Goal: Information Seeking & Learning: Check status

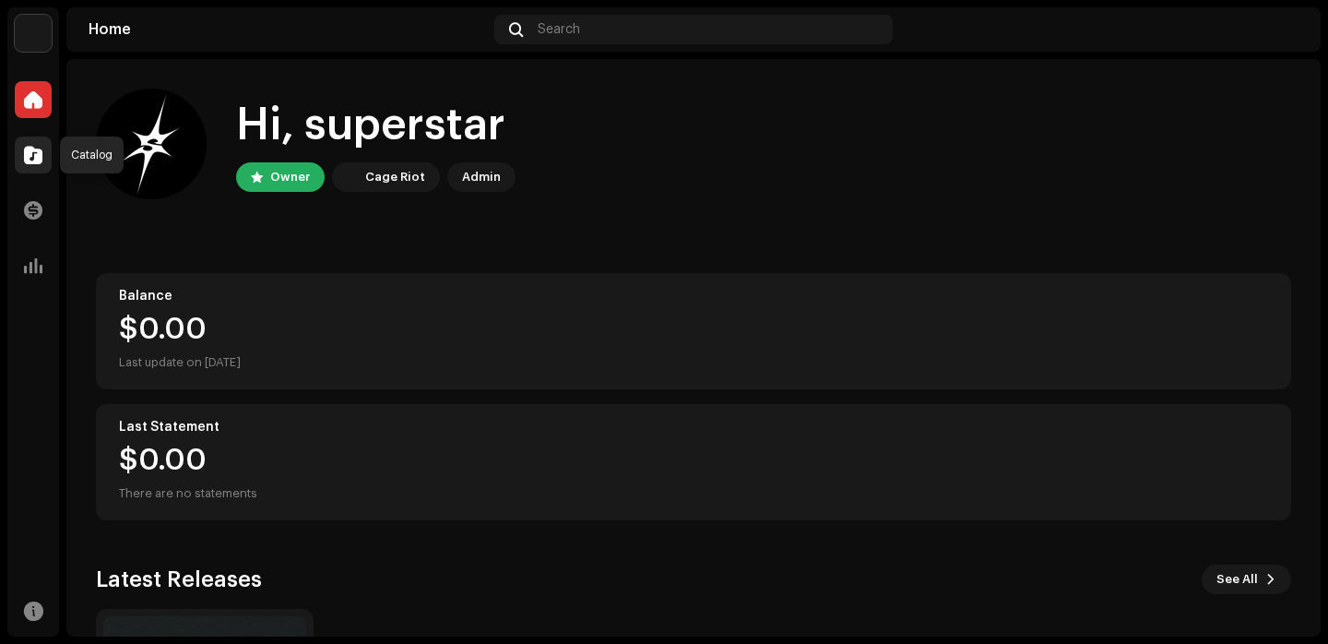
click at [30, 160] on span at bounding box center [33, 155] width 18 height 15
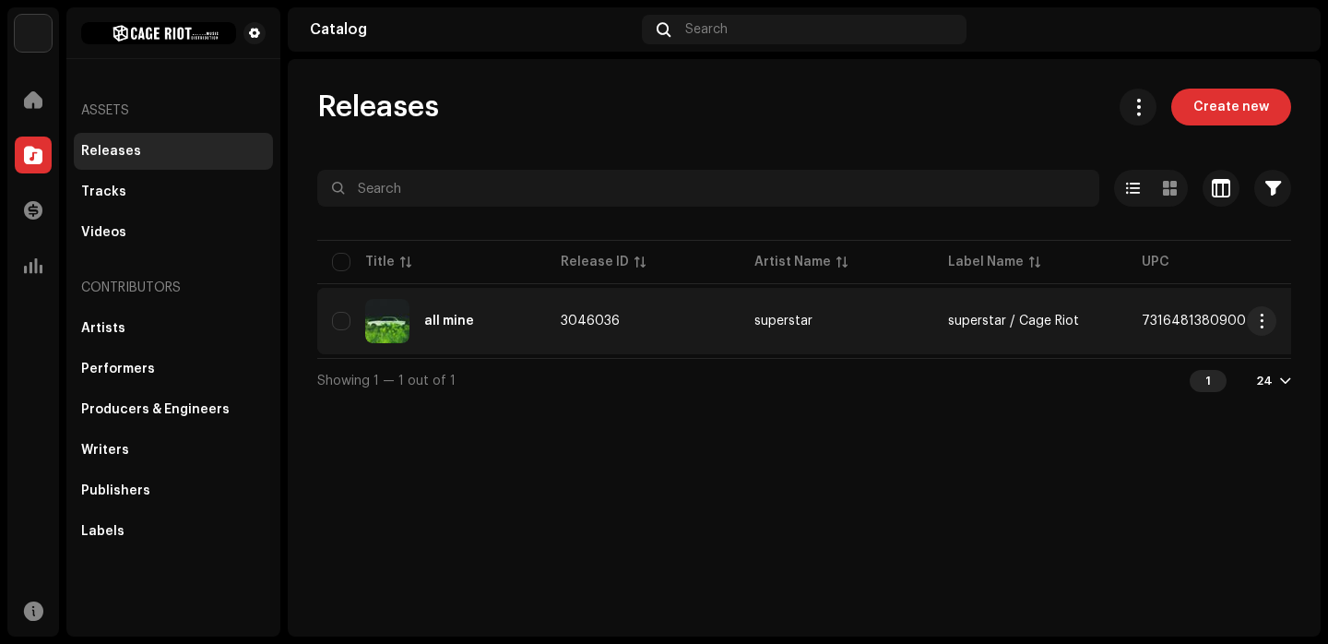
click at [577, 314] on td "3046036" at bounding box center [643, 321] width 194 height 66
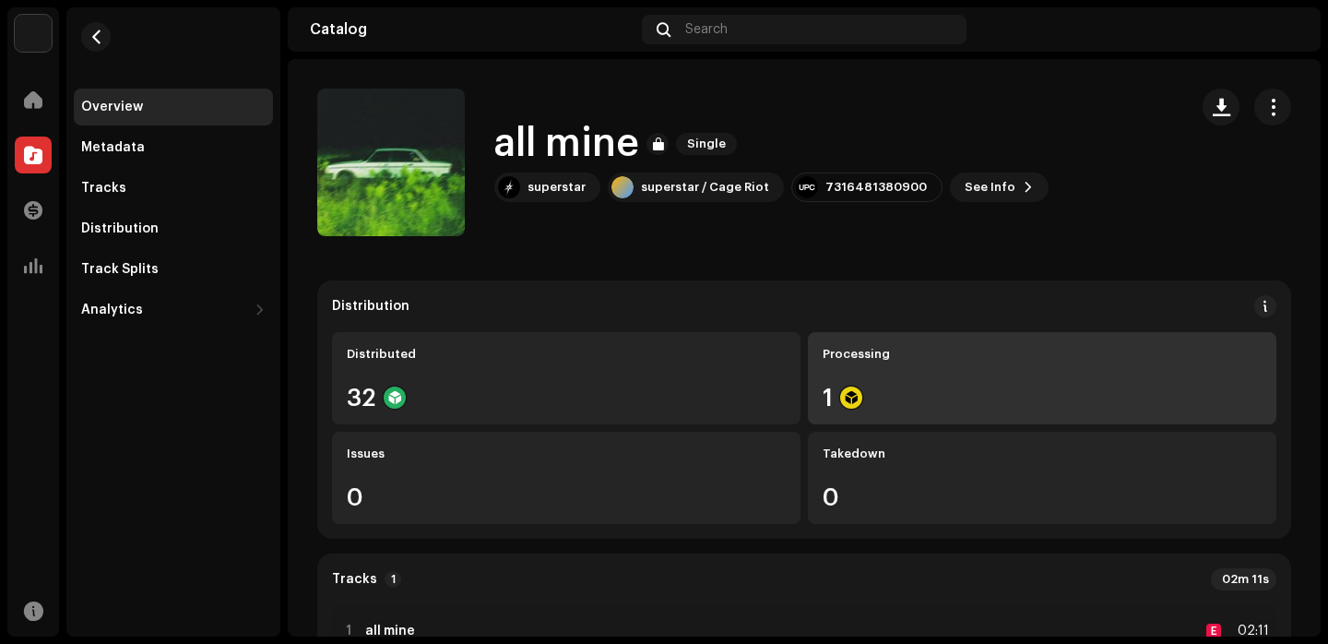
click at [840, 387] on re-a-icon-status-badge at bounding box center [851, 398] width 22 height 22
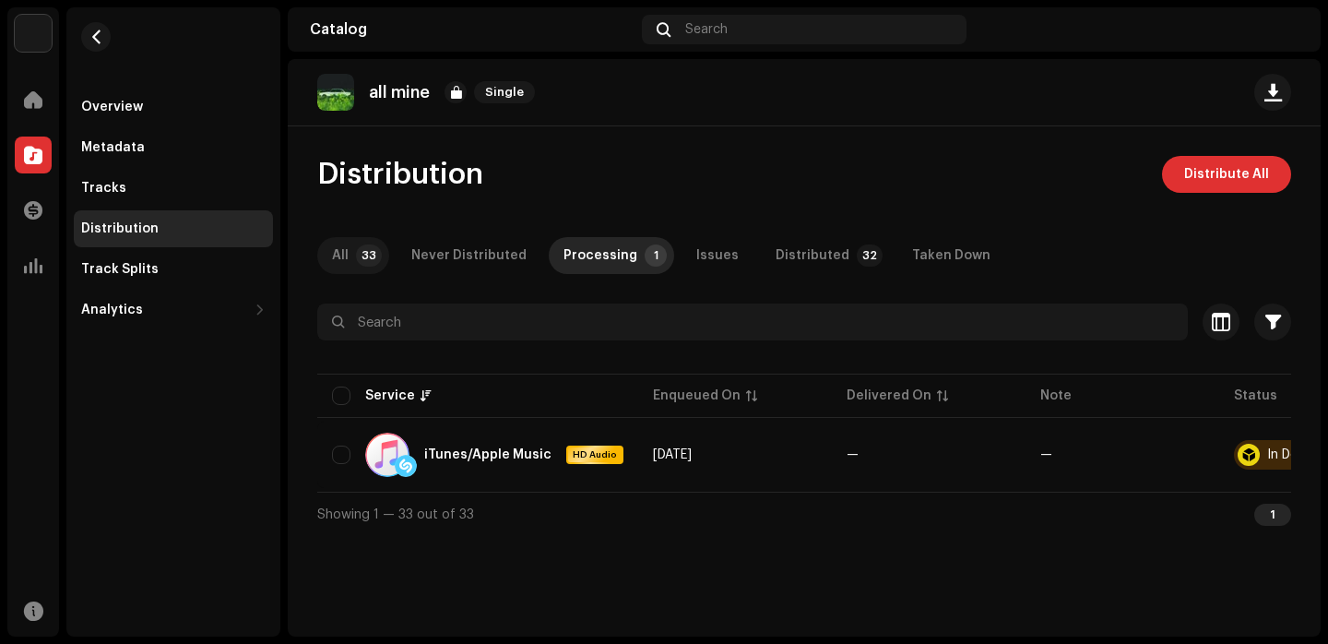
click at [350, 254] on p-tab "All 33" at bounding box center [353, 255] width 72 height 37
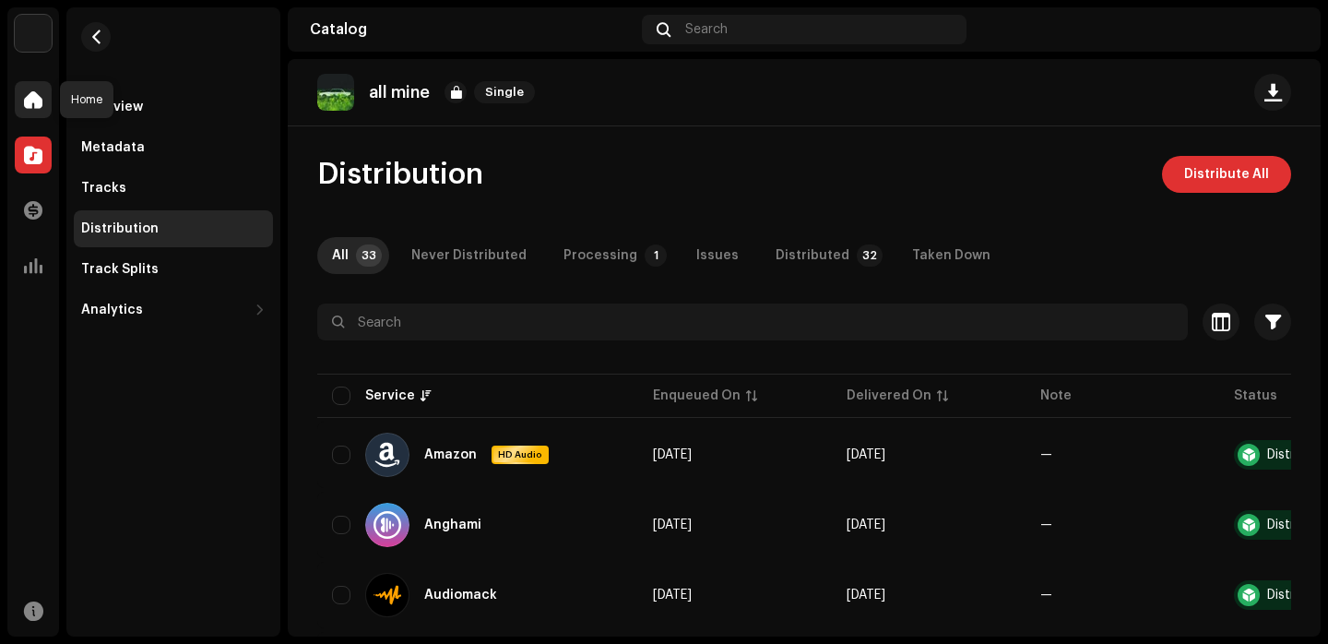
click at [42, 105] on span at bounding box center [33, 99] width 18 height 15
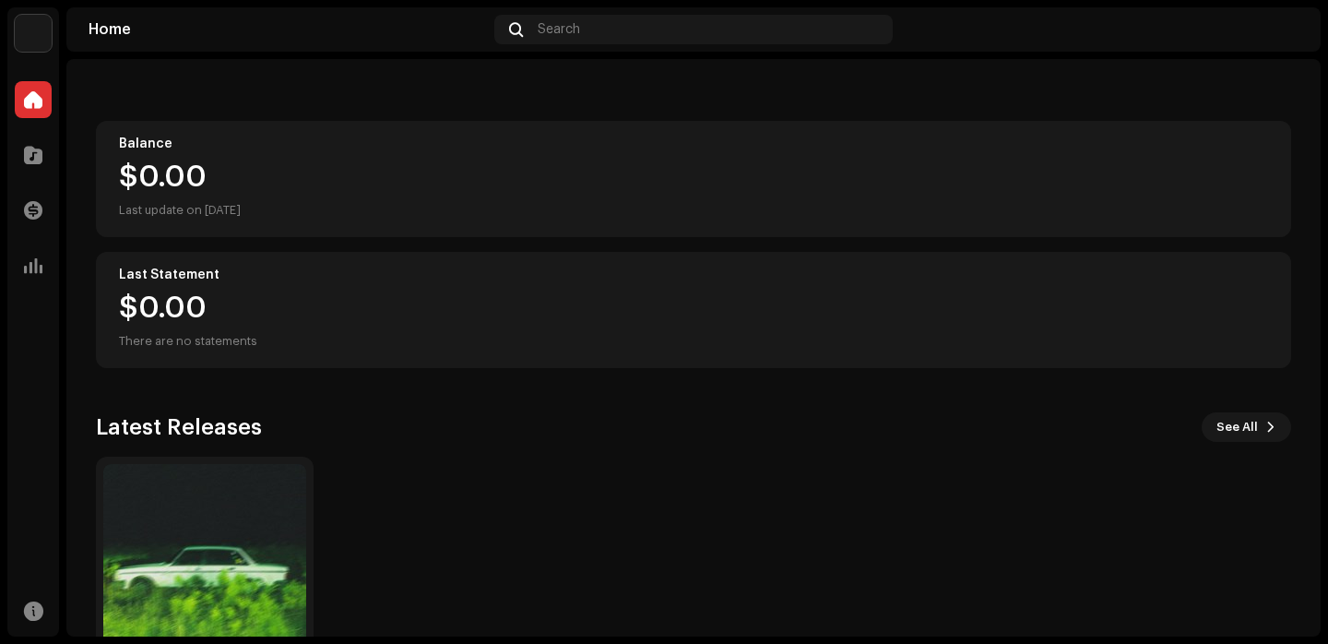
scroll to position [268, 0]
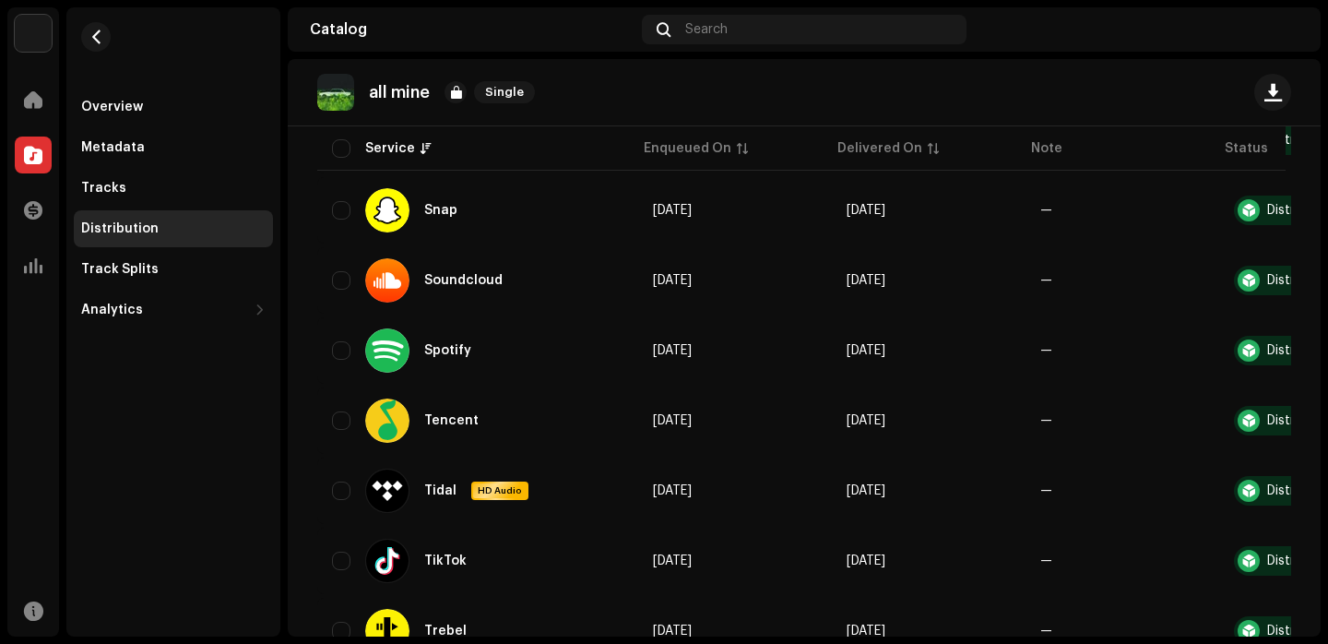
scroll to position [1860, 0]
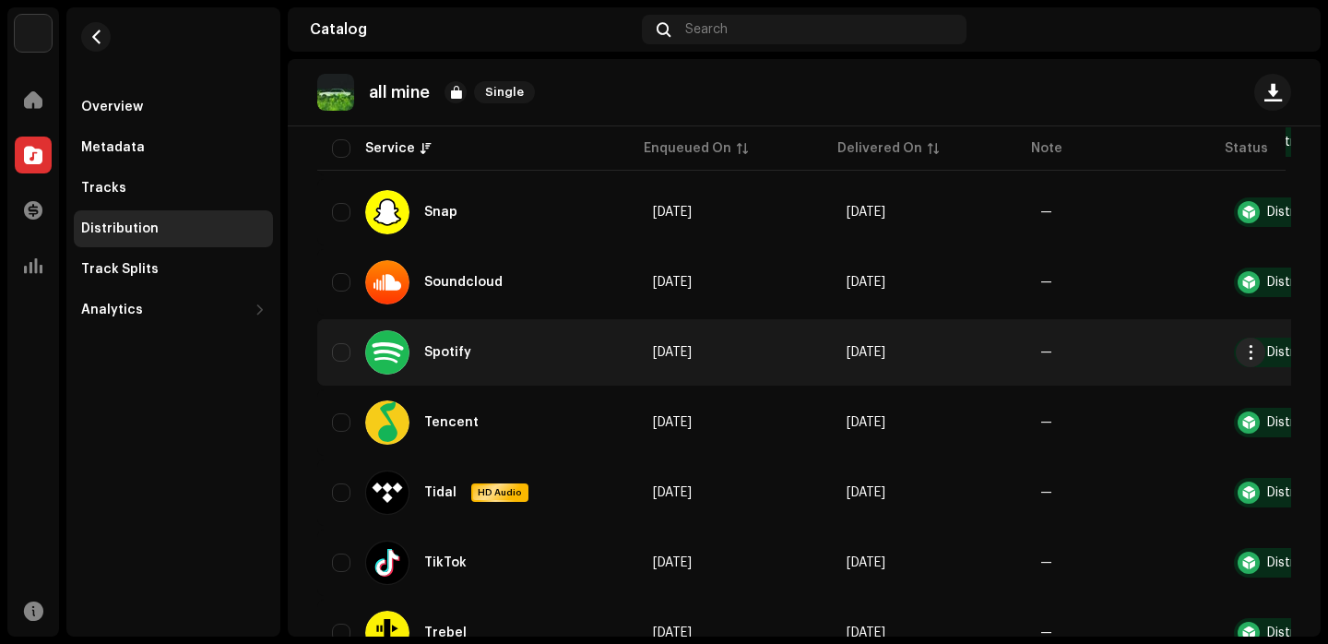
click at [708, 363] on td "[DATE]" at bounding box center [735, 352] width 194 height 66
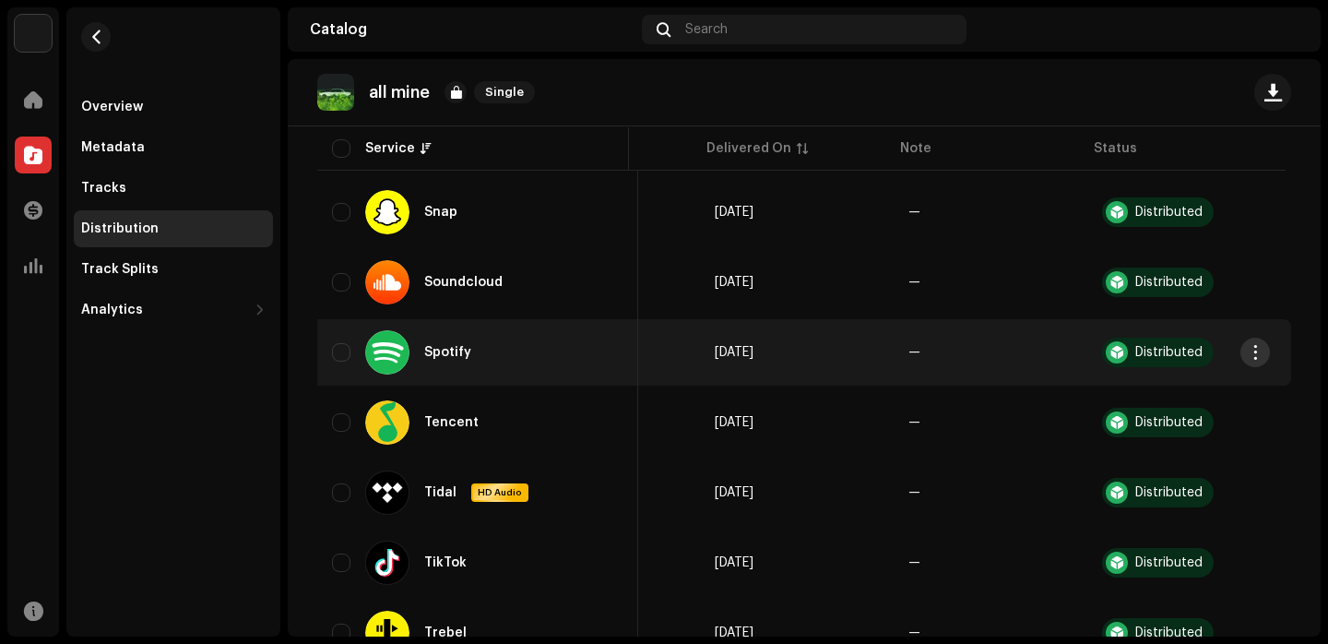
click at [1248, 359] on span "button" at bounding box center [1255, 352] width 14 height 15
click at [227, 392] on div "Overview Metadata Tracks Distribution Track Splits Analytics Consumption Engage…" at bounding box center [173, 321] width 214 height 629
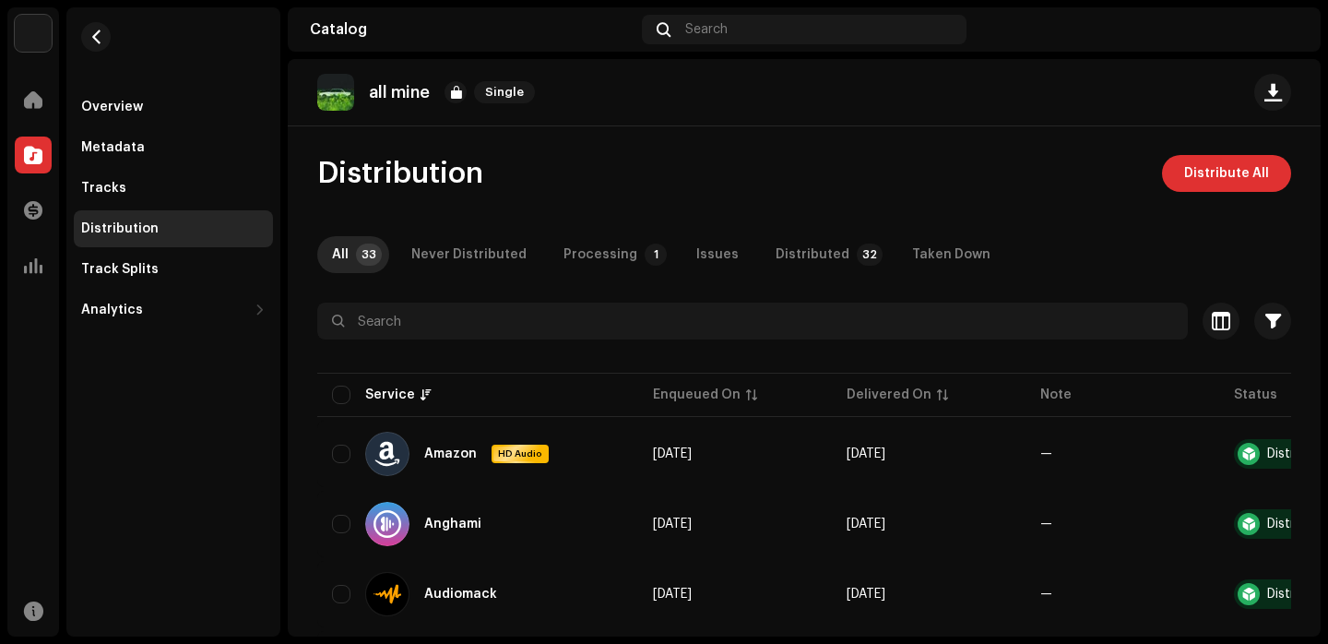
scroll to position [0, 0]
click at [30, 93] on span at bounding box center [33, 99] width 18 height 15
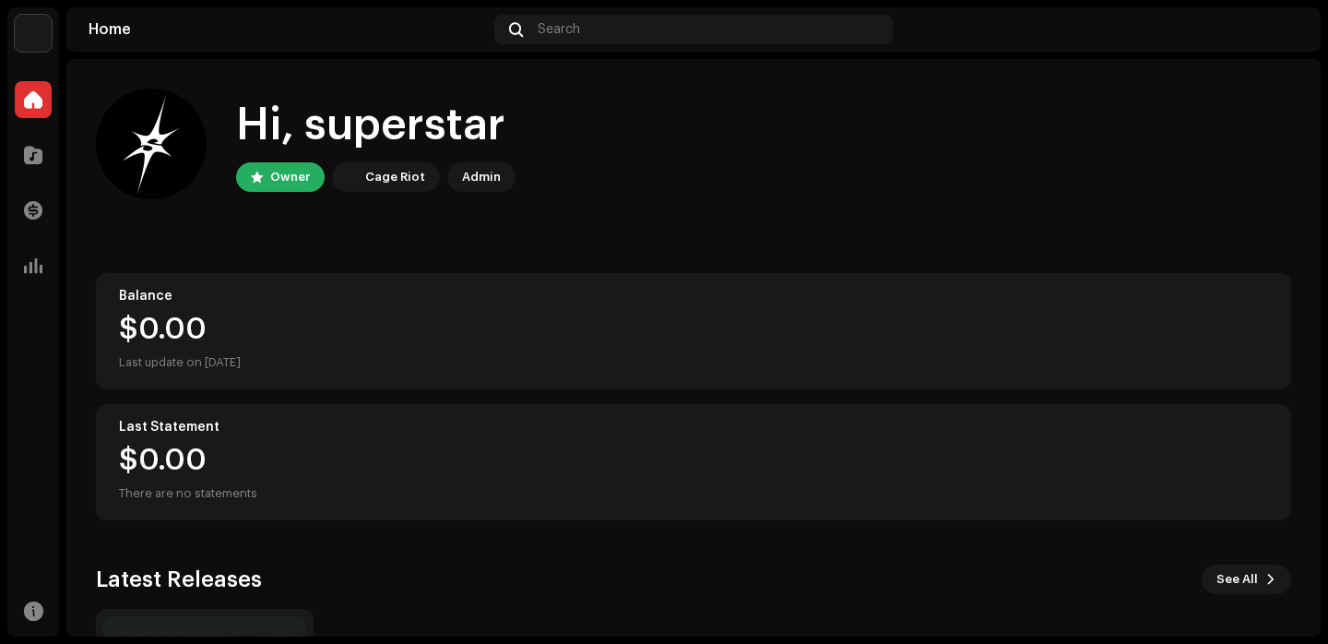
click at [290, 178] on div "Owner" at bounding box center [290, 177] width 40 height 22
click at [42, 35] on img at bounding box center [33, 33] width 37 height 37
click at [212, 39] on button at bounding box center [219, 41] width 22 height 22
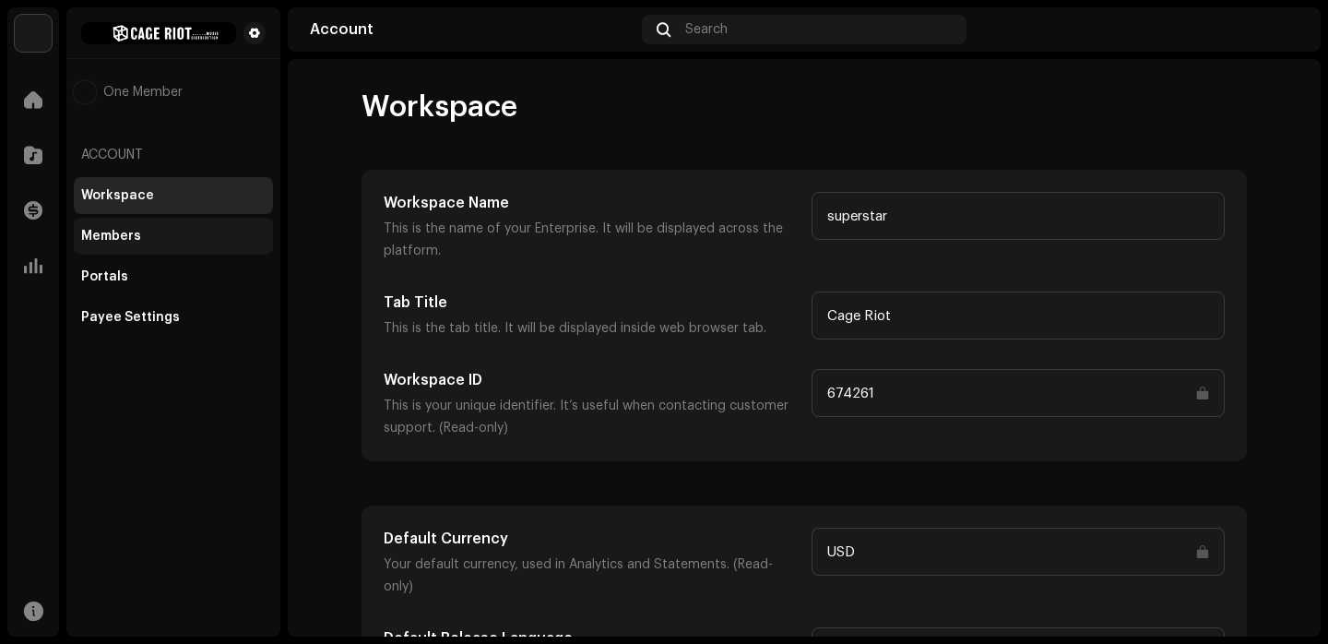
click at [180, 238] on div "Members" at bounding box center [173, 236] width 184 height 15
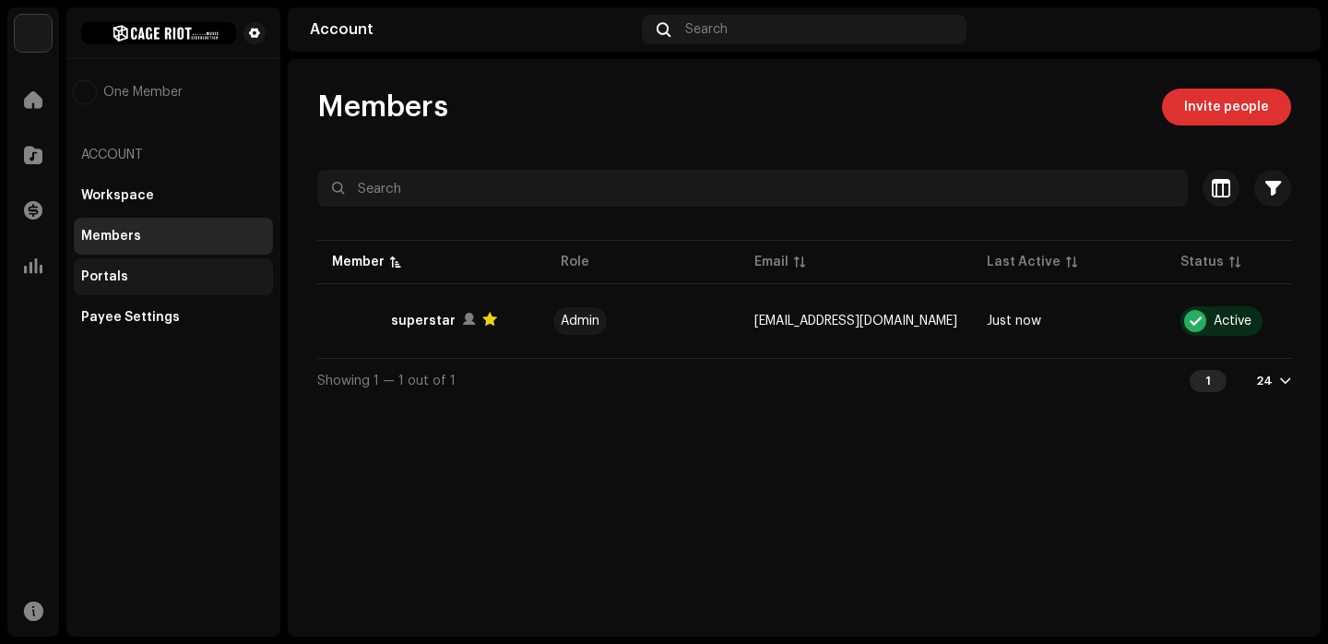
click at [116, 279] on div "Portals" at bounding box center [104, 276] width 47 height 15
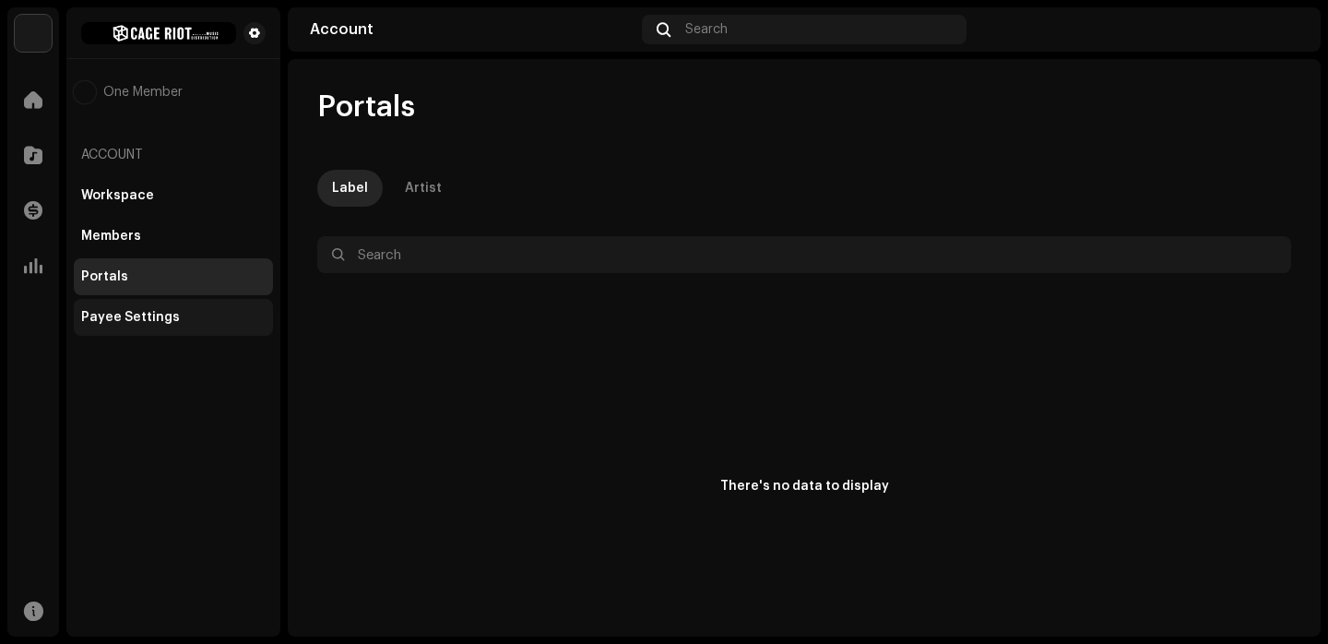
click at [132, 319] on div "Payee Settings" at bounding box center [130, 317] width 99 height 15
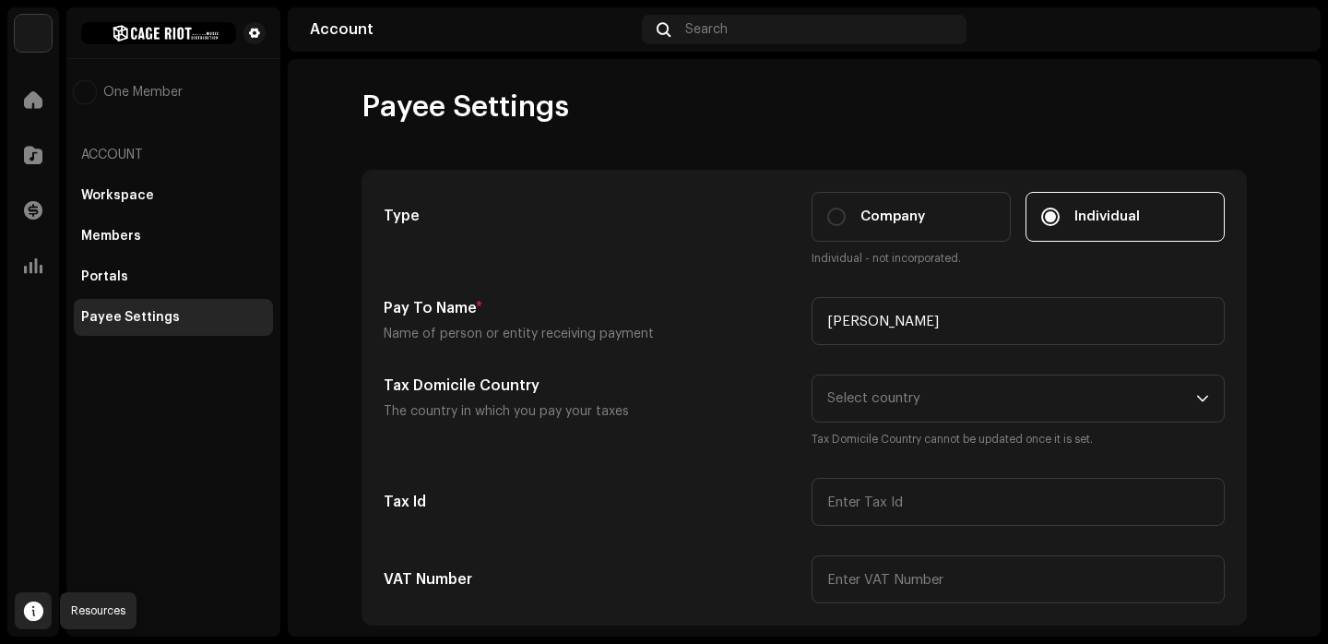
click at [30, 603] on span at bounding box center [33, 610] width 19 height 15
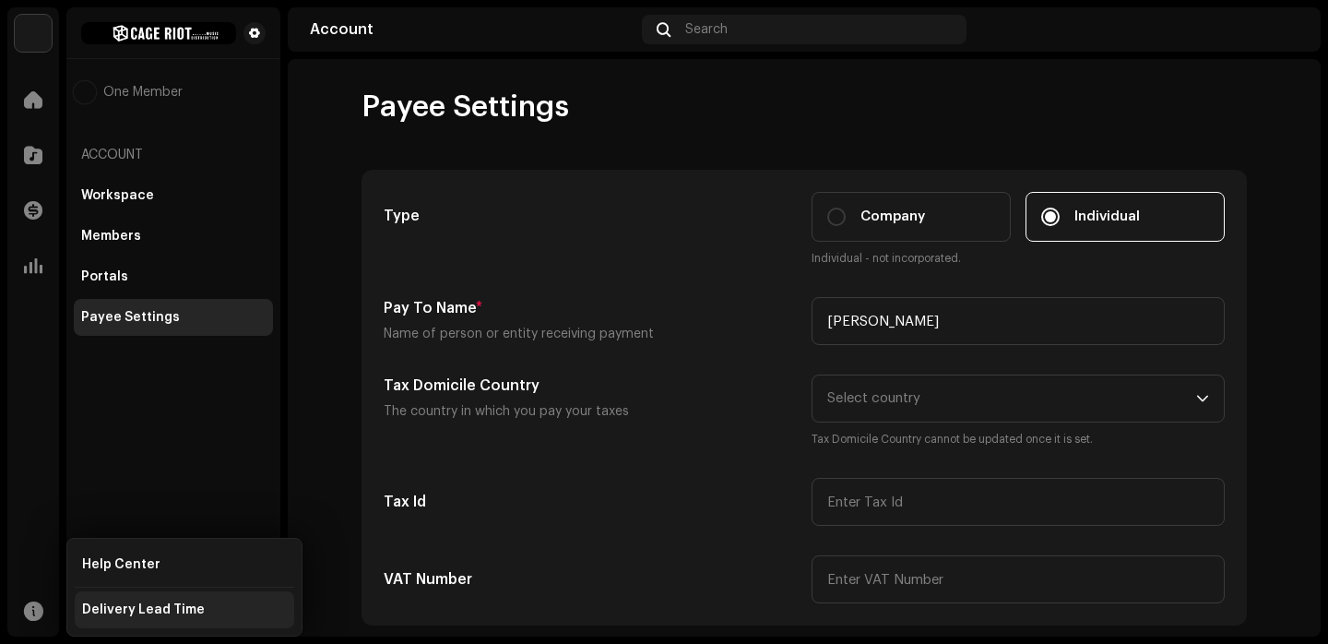
click at [138, 609] on div "Delivery Lead Time" at bounding box center [143, 609] width 123 height 15
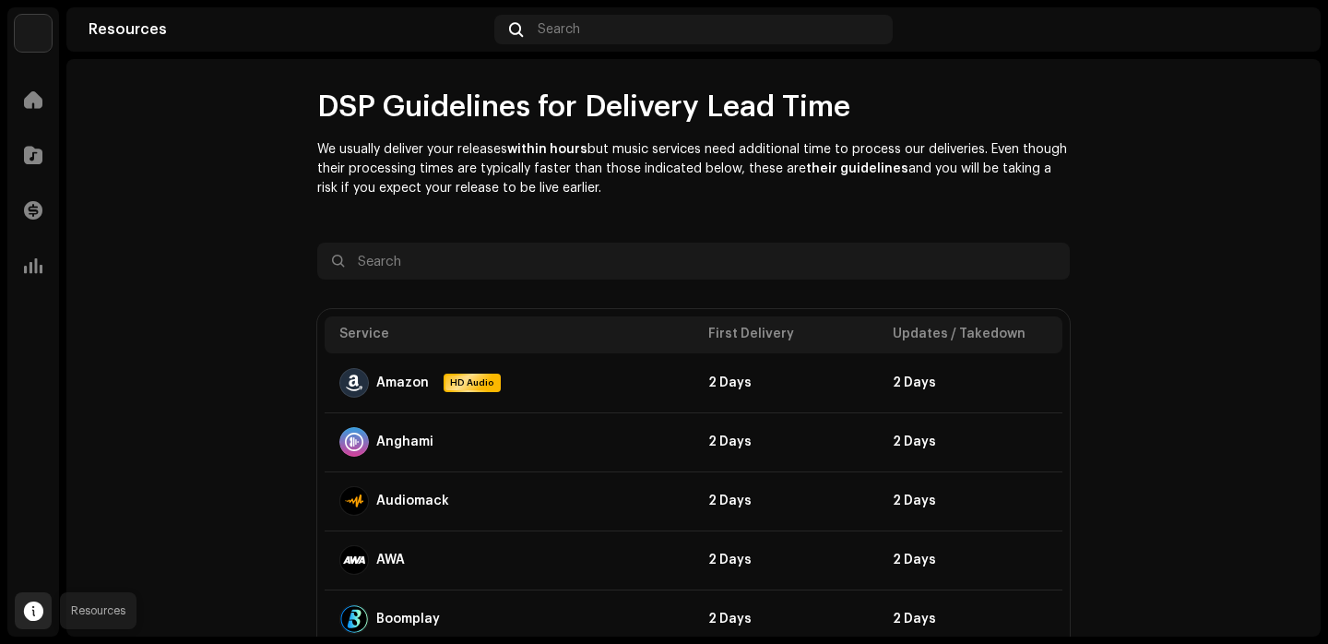
click at [34, 614] on span at bounding box center [33, 610] width 19 height 15
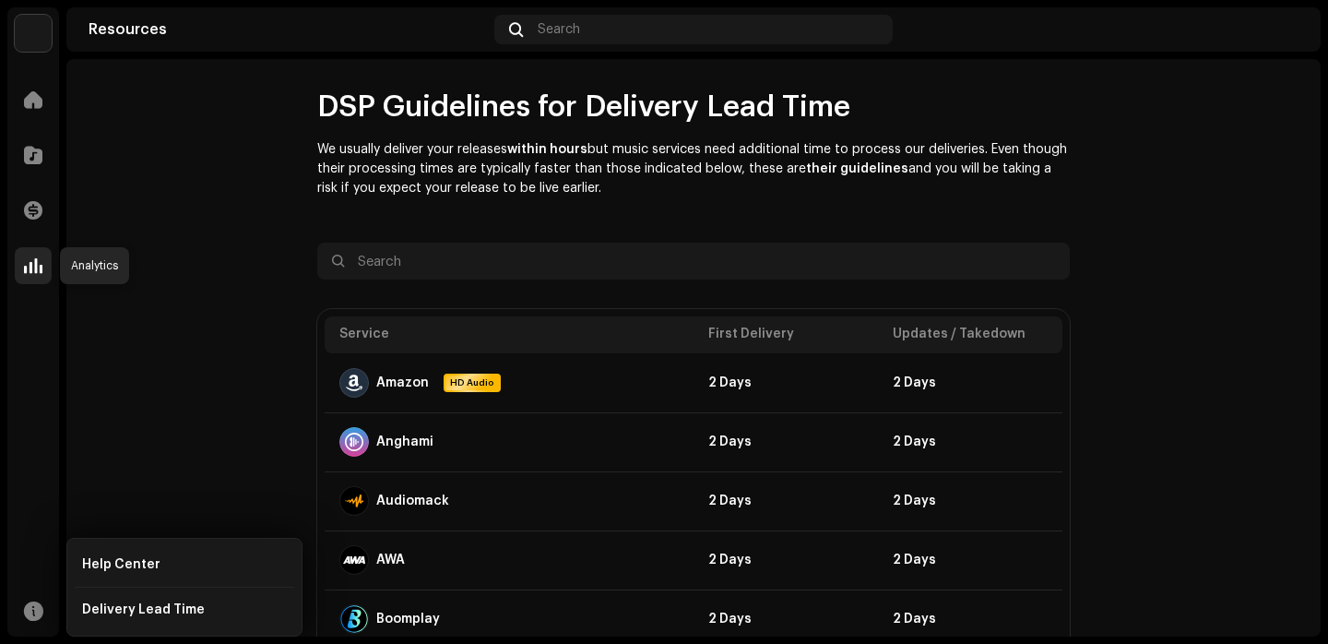
click at [36, 258] on span at bounding box center [33, 265] width 18 height 15
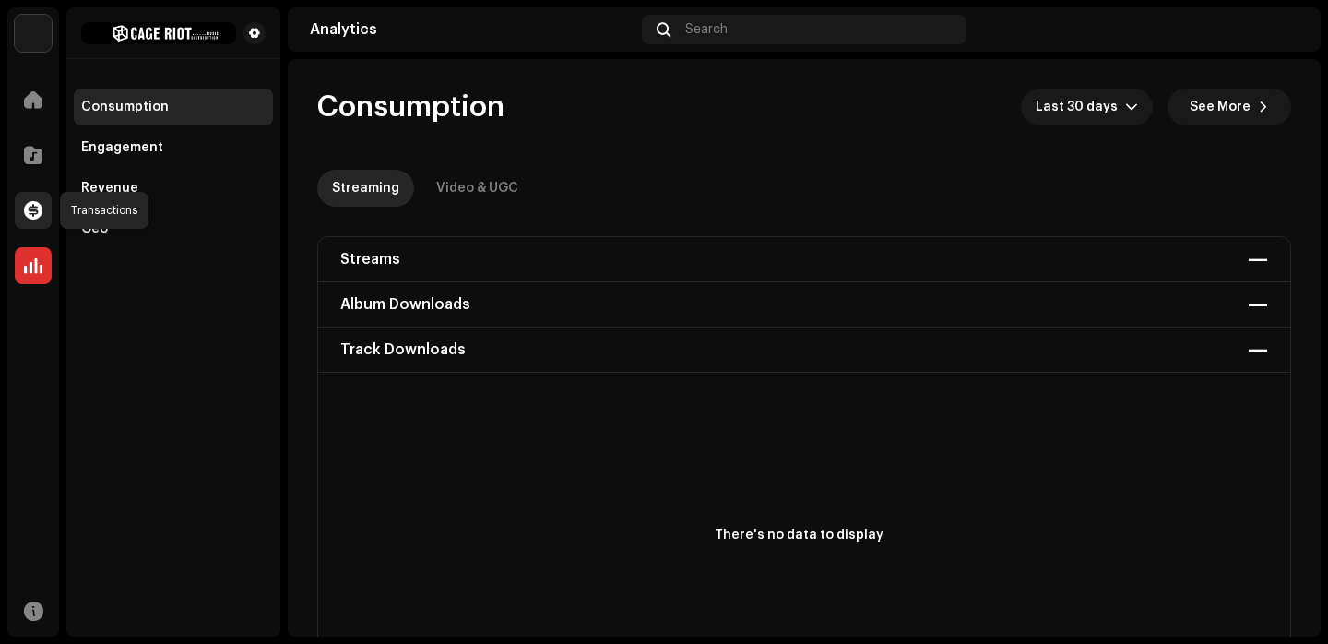
click at [37, 203] on span at bounding box center [33, 210] width 18 height 15
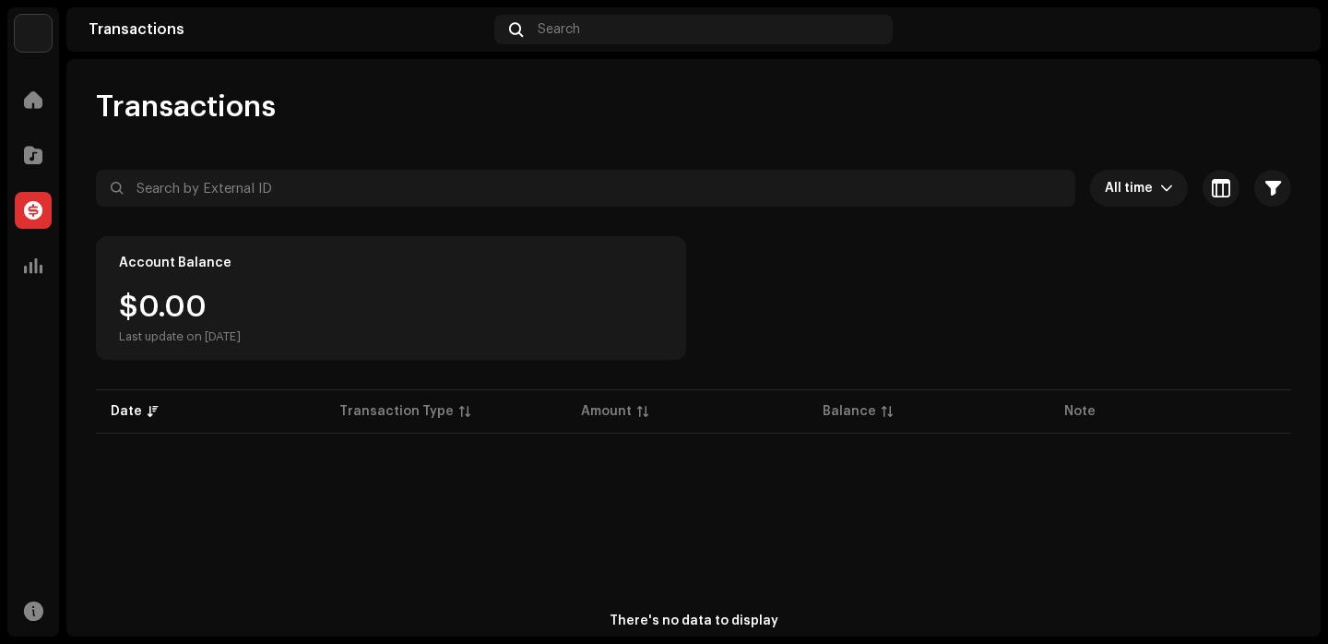
click at [26, 129] on div "Catalog" at bounding box center [33, 155] width 52 height 52
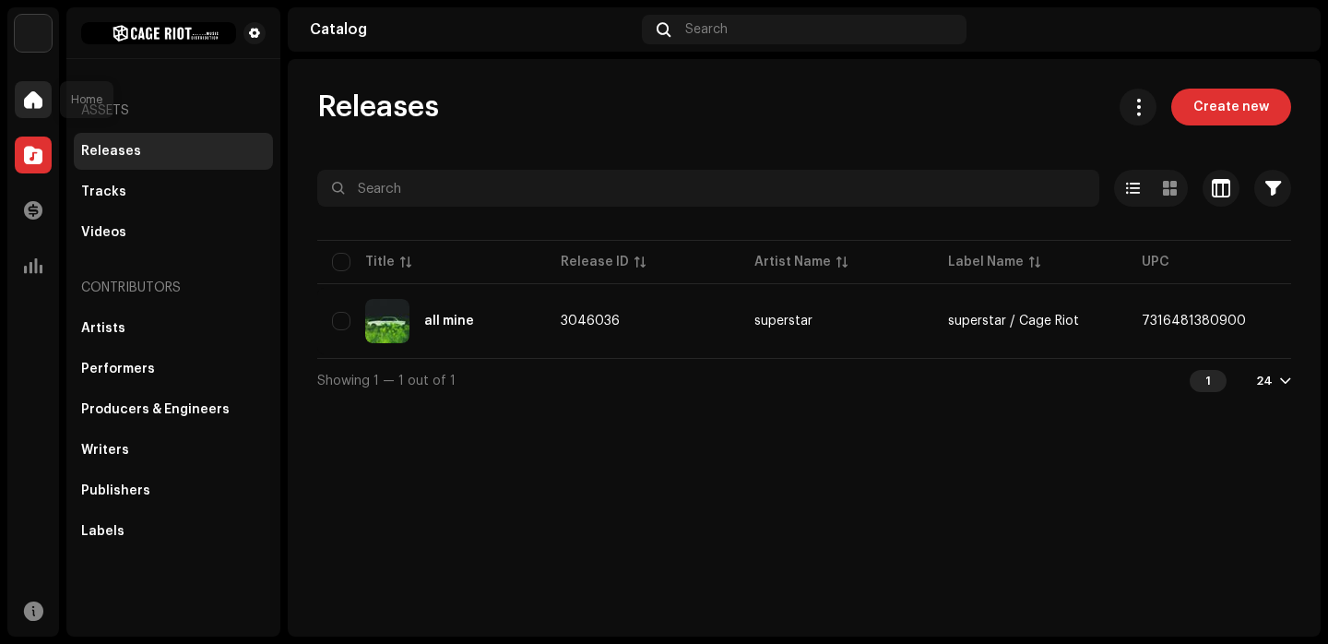
click at [44, 104] on div at bounding box center [33, 99] width 37 height 37
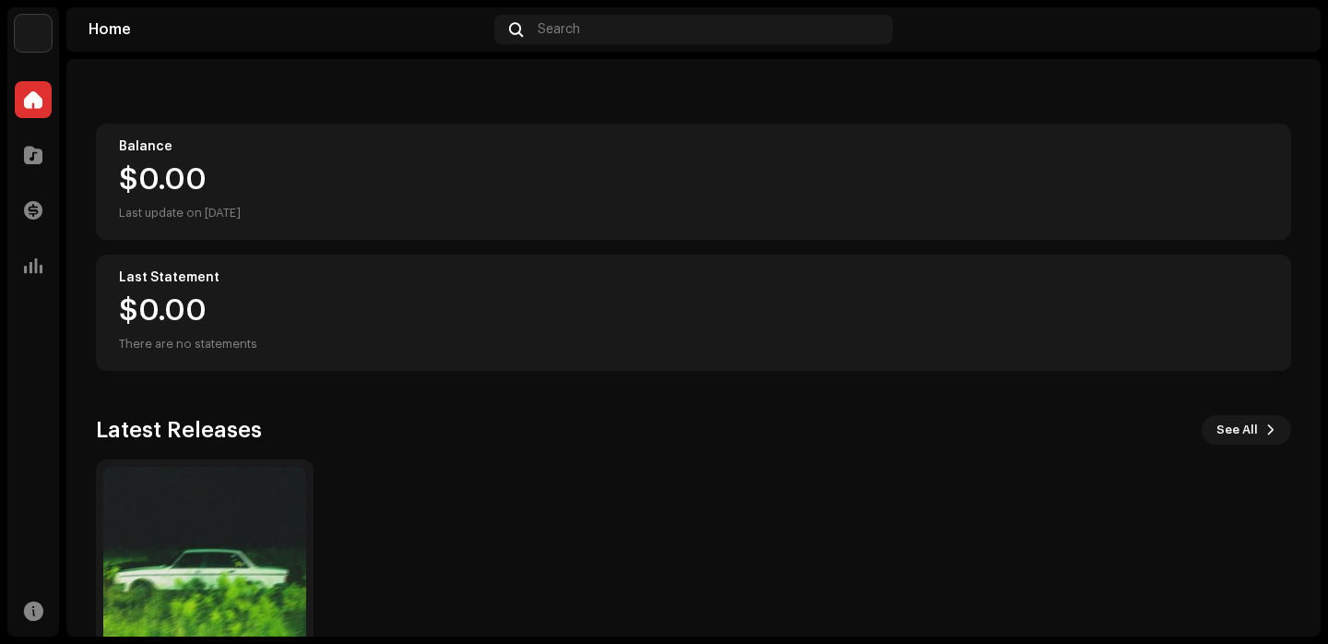
scroll to position [268, 0]
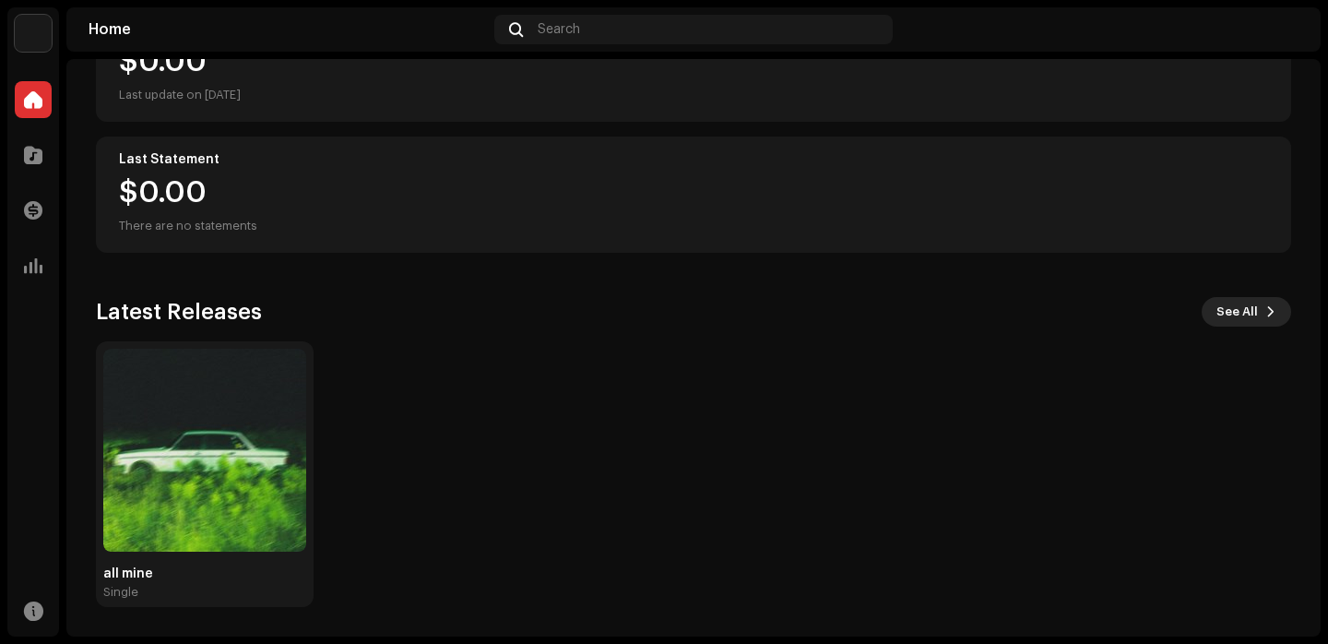
click at [1222, 301] on span "See All" at bounding box center [1238, 311] width 42 height 37
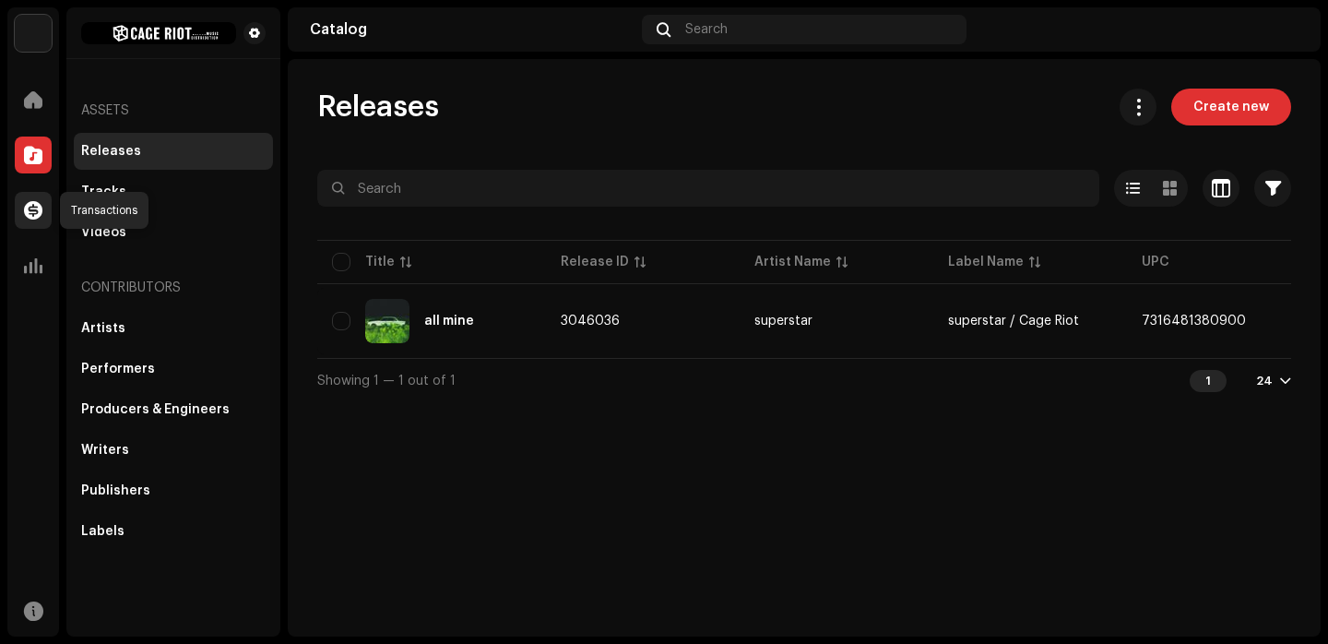
click at [40, 220] on div at bounding box center [33, 210] width 37 height 37
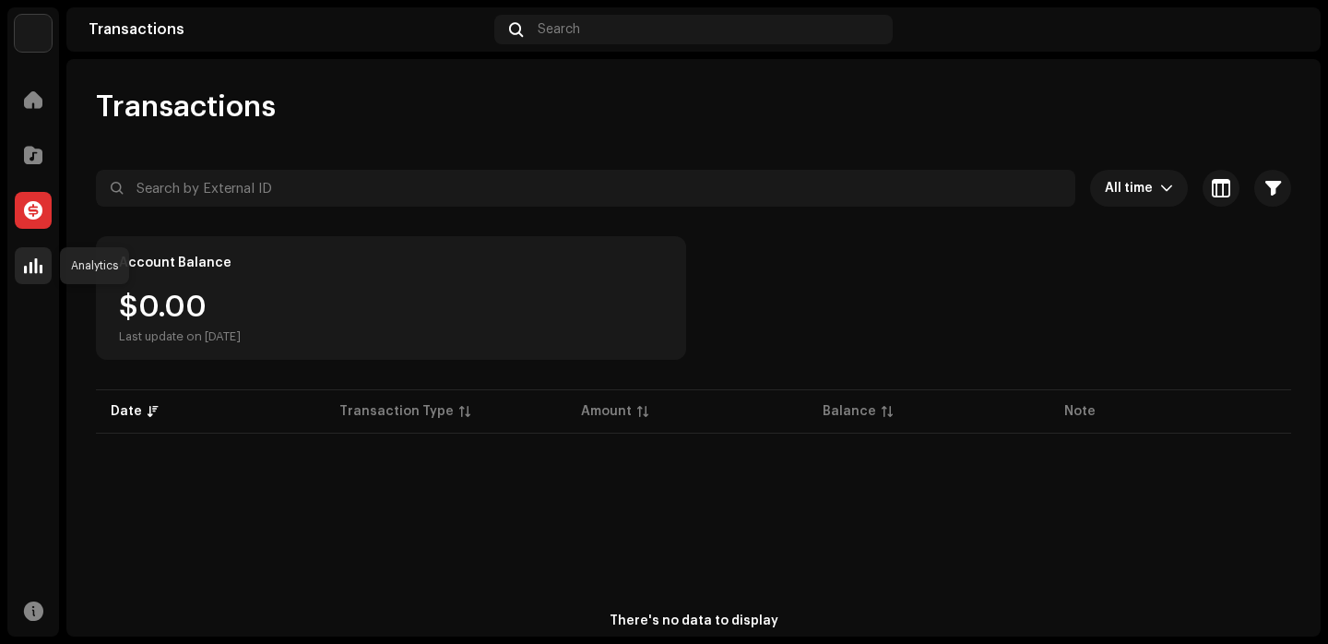
click at [35, 259] on span at bounding box center [33, 265] width 18 height 15
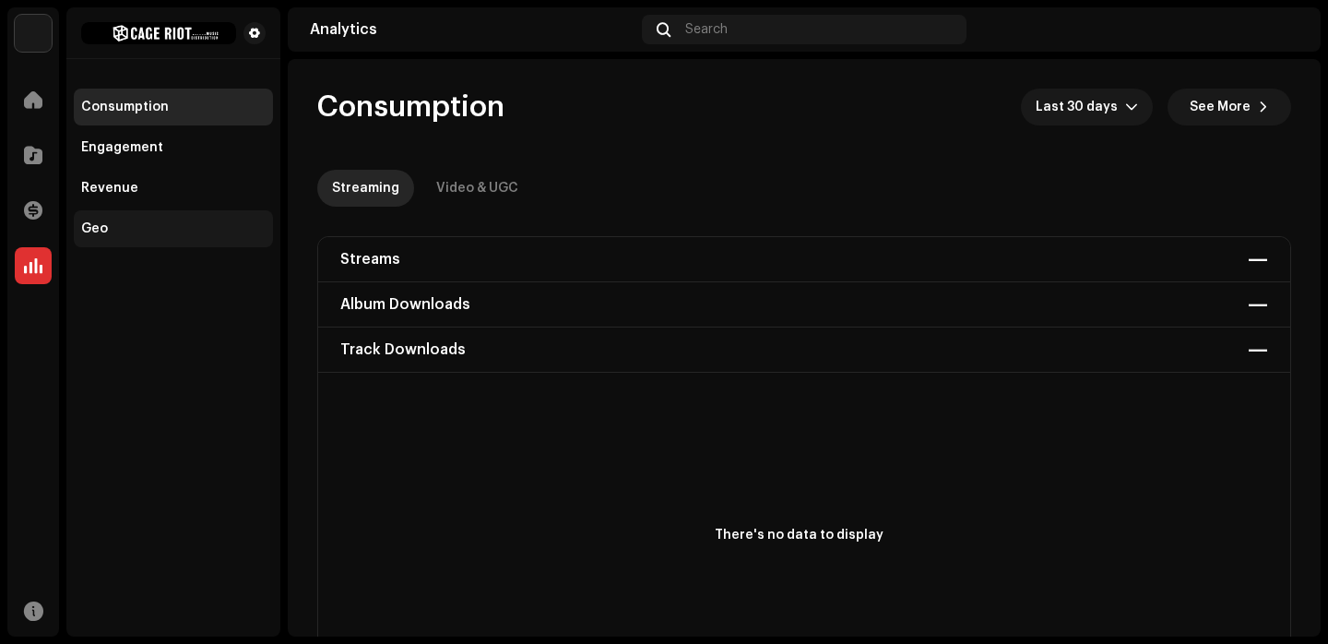
click at [140, 225] on div "Geo" at bounding box center [173, 228] width 184 height 15
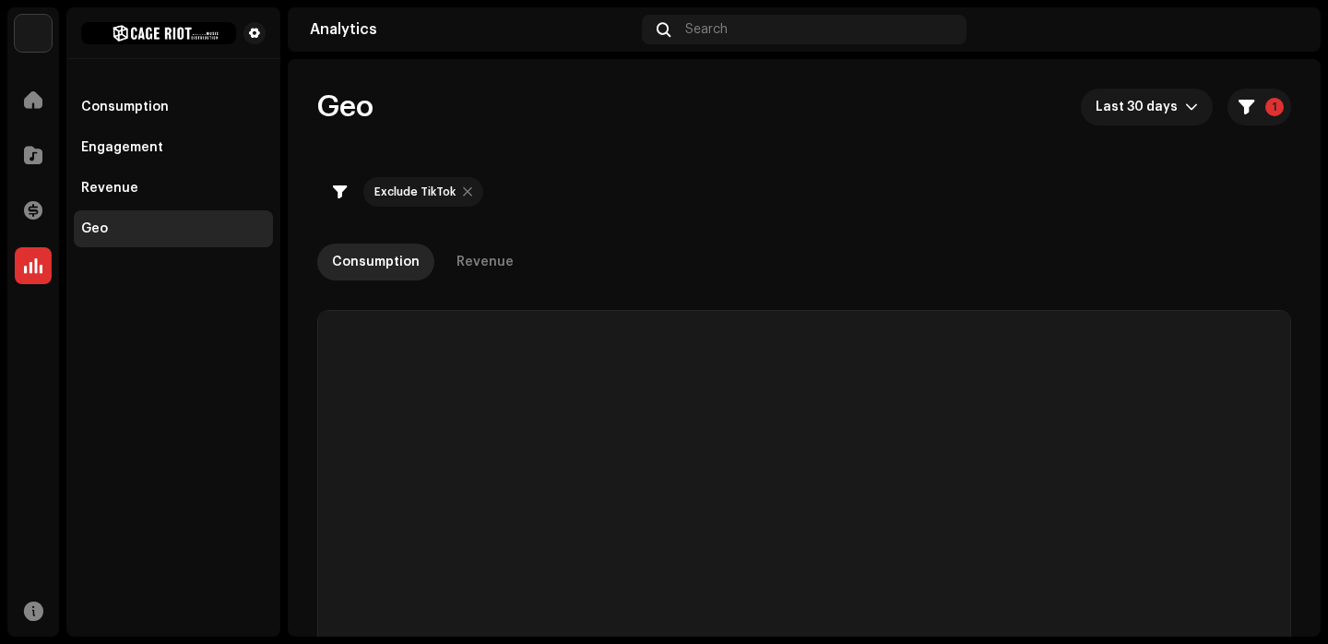
checkbox input "true"
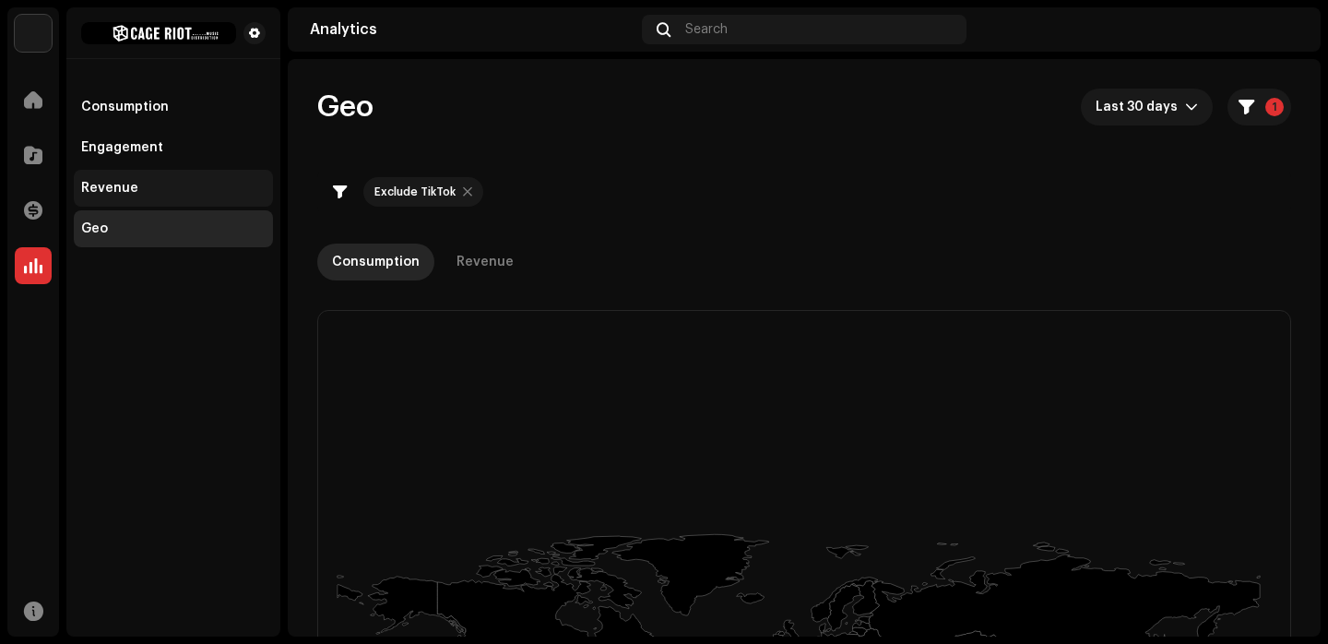
click at [106, 173] on div "Revenue" at bounding box center [173, 188] width 199 height 37
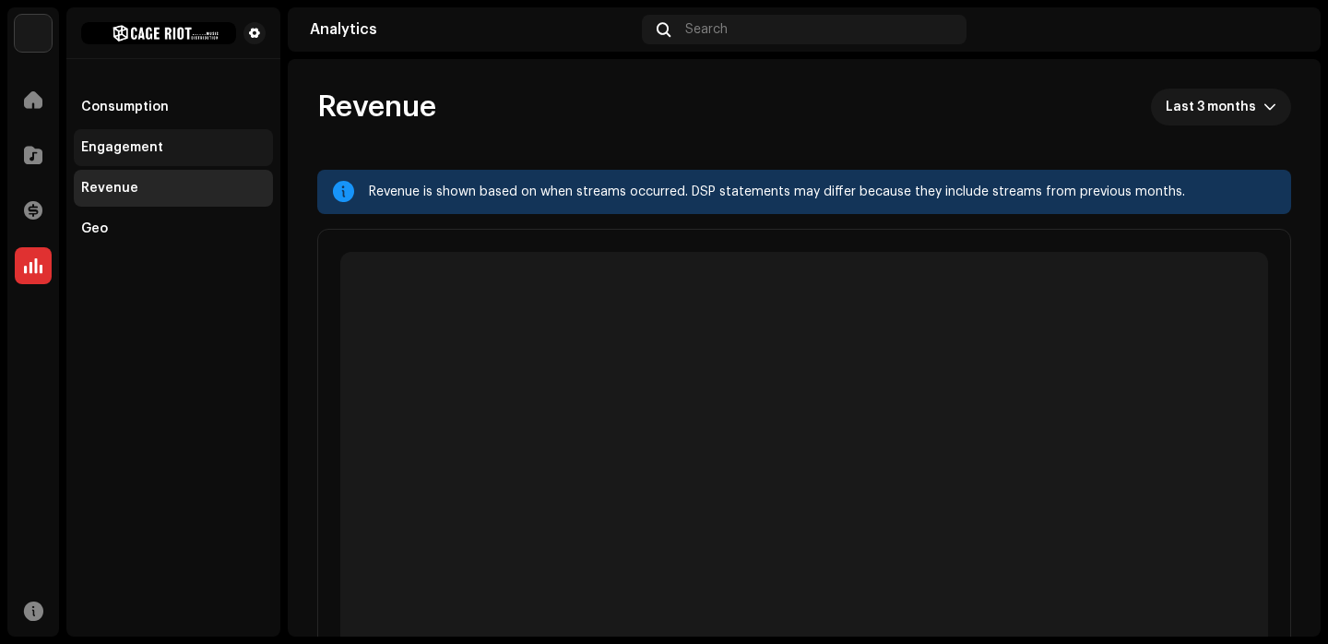
click at [118, 147] on div "Engagement" at bounding box center [122, 147] width 82 height 15
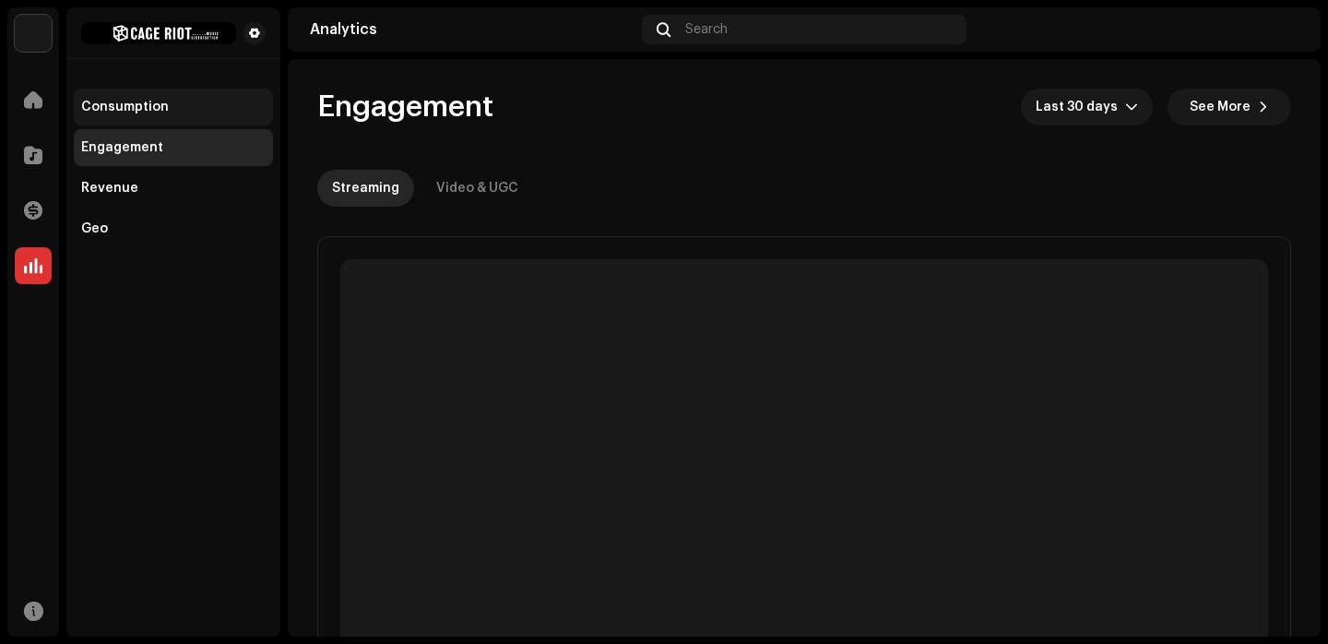
click at [121, 98] on div "Consumption" at bounding box center [173, 107] width 199 height 37
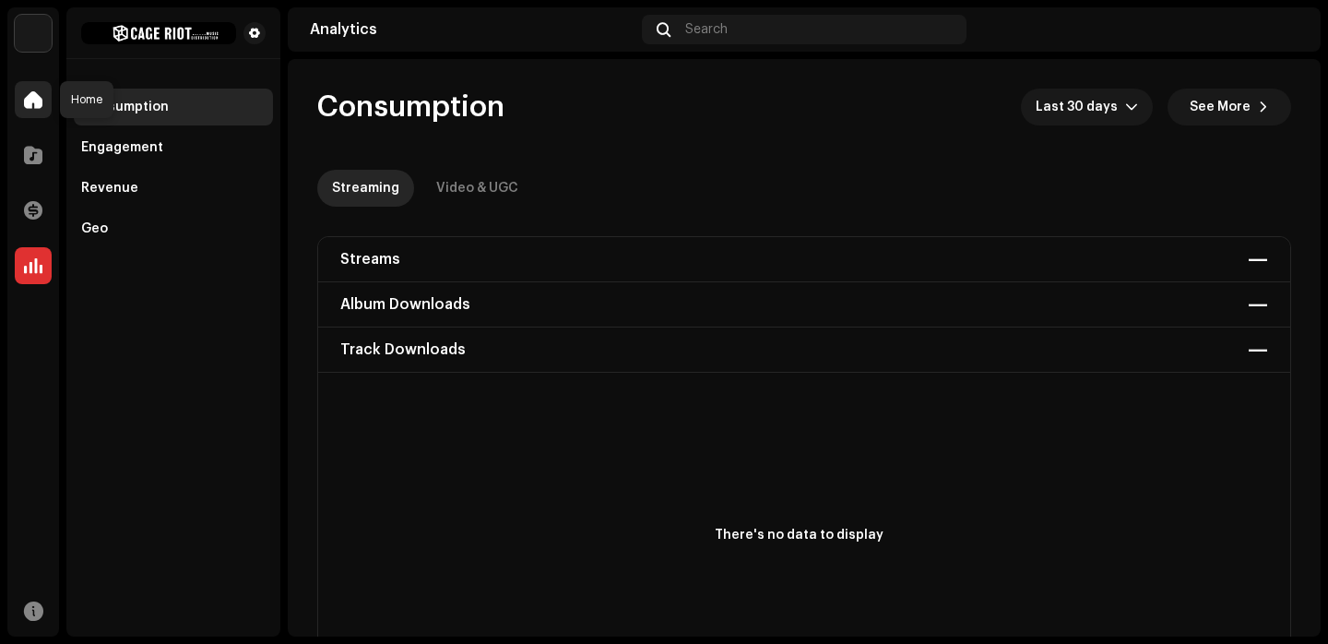
click at [24, 84] on div at bounding box center [33, 99] width 37 height 37
